Goal: Transaction & Acquisition: Purchase product/service

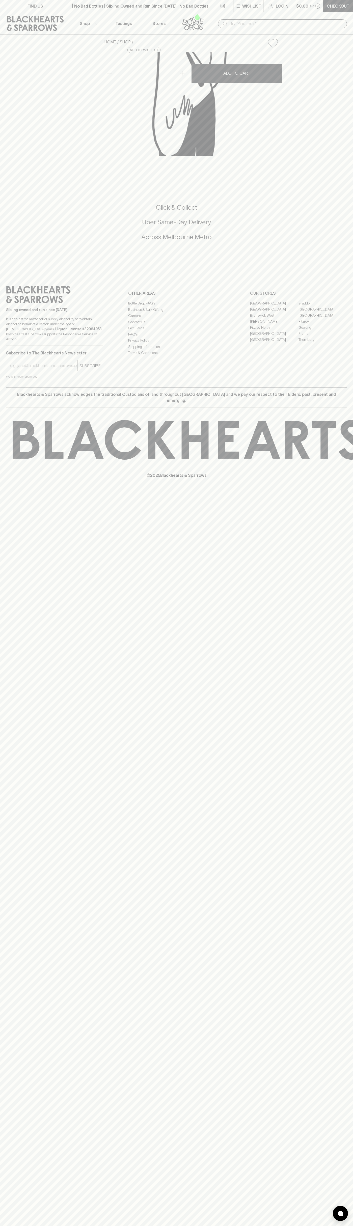
click at [95, 19] on button "Shop" at bounding box center [88, 23] width 35 height 22
click at [331, 1225] on html "FIND US | No Bad Bottles | Sibling Owned and Run Since [DATE] | No Bad Bottles …" at bounding box center [176, 613] width 353 height 1226
click at [350, 1225] on html "FIND US | No Bad Bottles | Sibling Owned and Run Since [DATE] | No Bad Bottles …" at bounding box center [176, 613] width 353 height 1226
click at [20, 656] on div at bounding box center [176, 613] width 353 height 1226
